Goal: Transaction & Acquisition: Purchase product/service

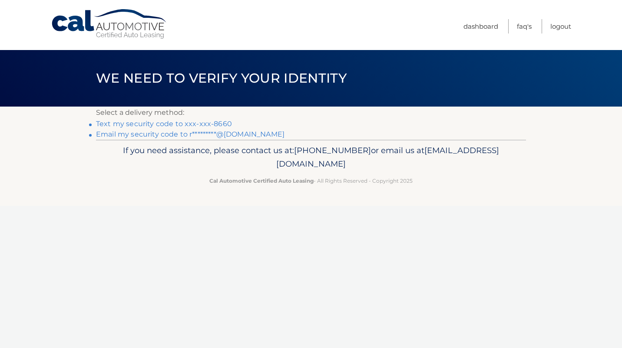
click at [217, 124] on link "Text my security code to xxx-xxx-8660" at bounding box center [164, 124] width 136 height 8
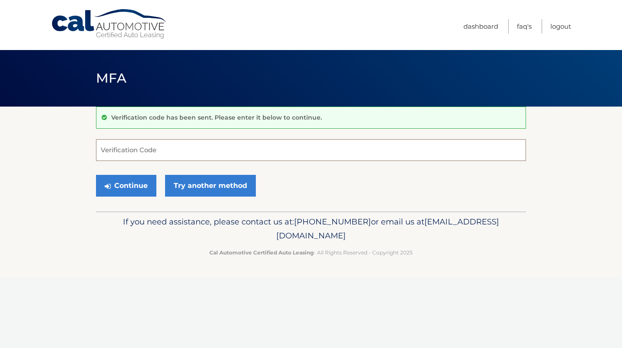
click at [201, 157] on input "Verification Code" at bounding box center [311, 150] width 430 height 22
type input "599174"
click at [128, 185] on button "Continue" at bounding box center [126, 186] width 60 height 22
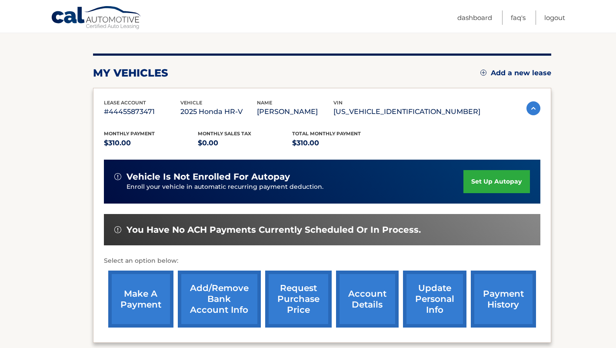
scroll to position [92, 0]
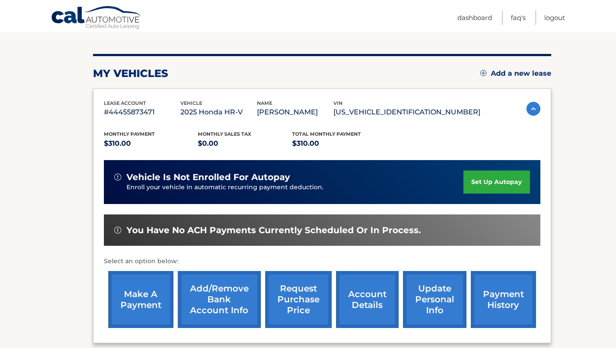
click at [132, 299] on link "make a payment" at bounding box center [140, 299] width 65 height 57
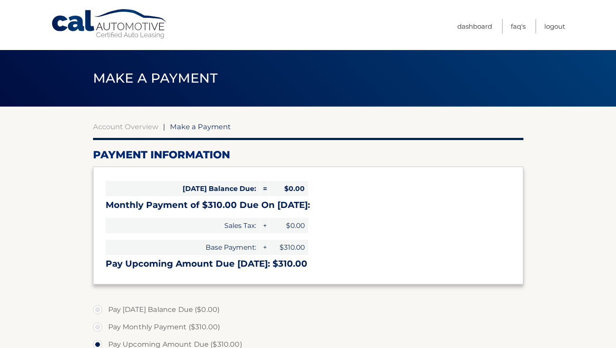
select select "ZjY0OTczZmMtMjE0Zi00Y2IzLTk4NTAtZTU1MTMyY2NiNmZm"
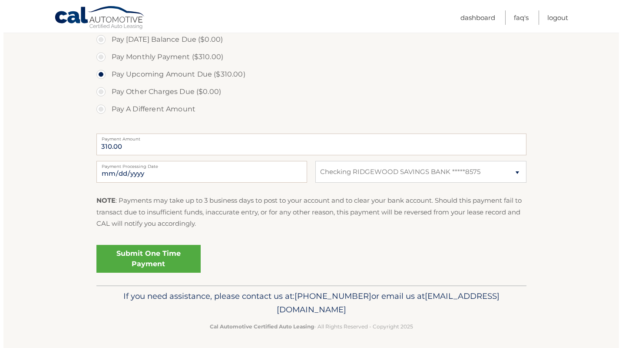
scroll to position [270, 0]
click at [172, 262] on link "Submit One Time Payment" at bounding box center [145, 258] width 104 height 28
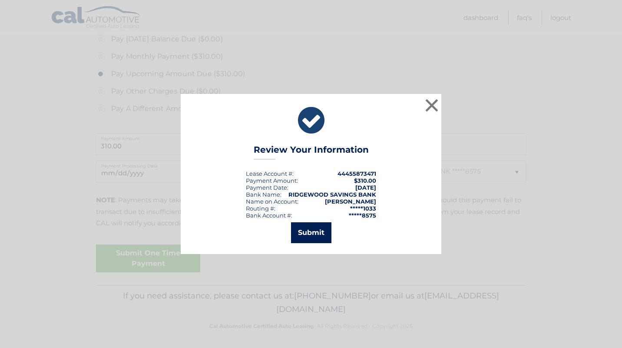
click at [317, 223] on button "Submit" at bounding box center [311, 232] width 40 height 21
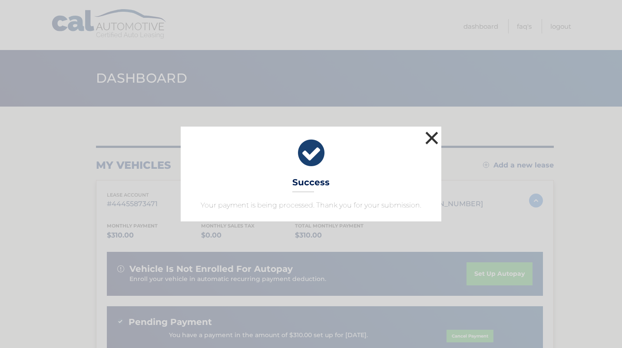
click at [432, 142] on button "×" at bounding box center [431, 137] width 17 height 17
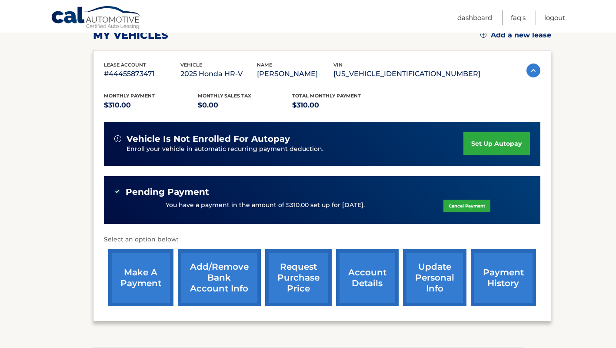
scroll to position [138, 0]
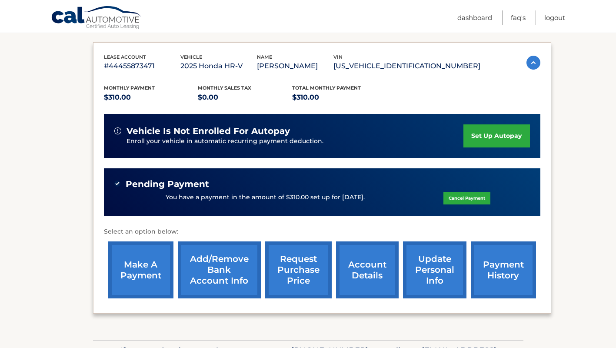
click at [507, 272] on link "payment history" at bounding box center [503, 269] width 65 height 57
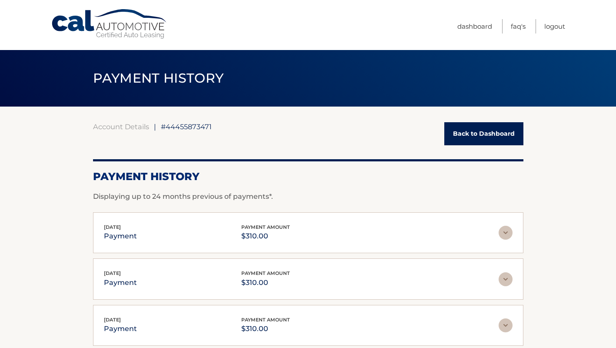
click at [492, 137] on link "Back to Dashboard" at bounding box center [483, 133] width 79 height 23
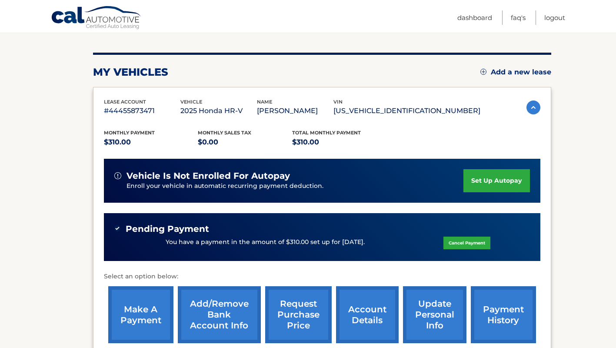
scroll to position [89, 0]
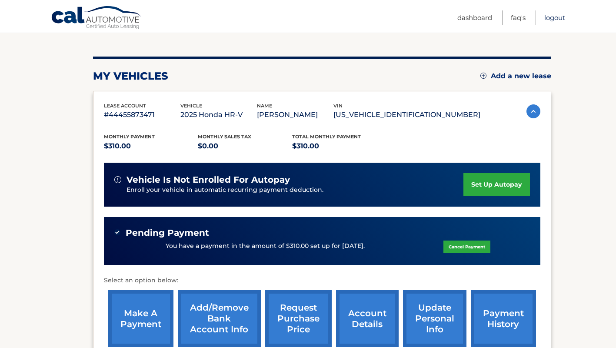
click at [556, 20] on link "Logout" at bounding box center [554, 17] width 21 height 14
